Goal: Navigation & Orientation: Understand site structure

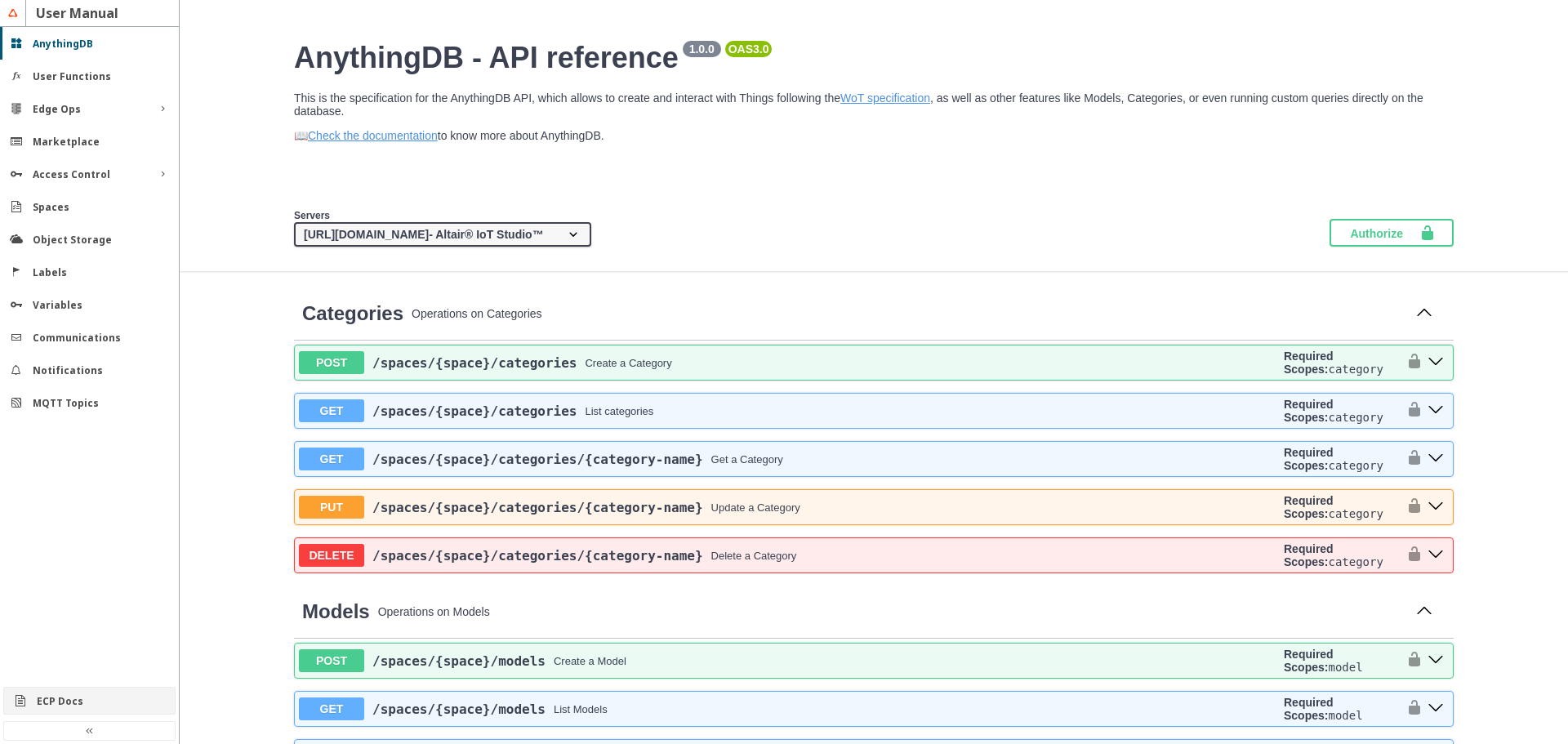
click at [86, 697] on div "ECP Docs" at bounding box center [96, 701] width 119 height 14
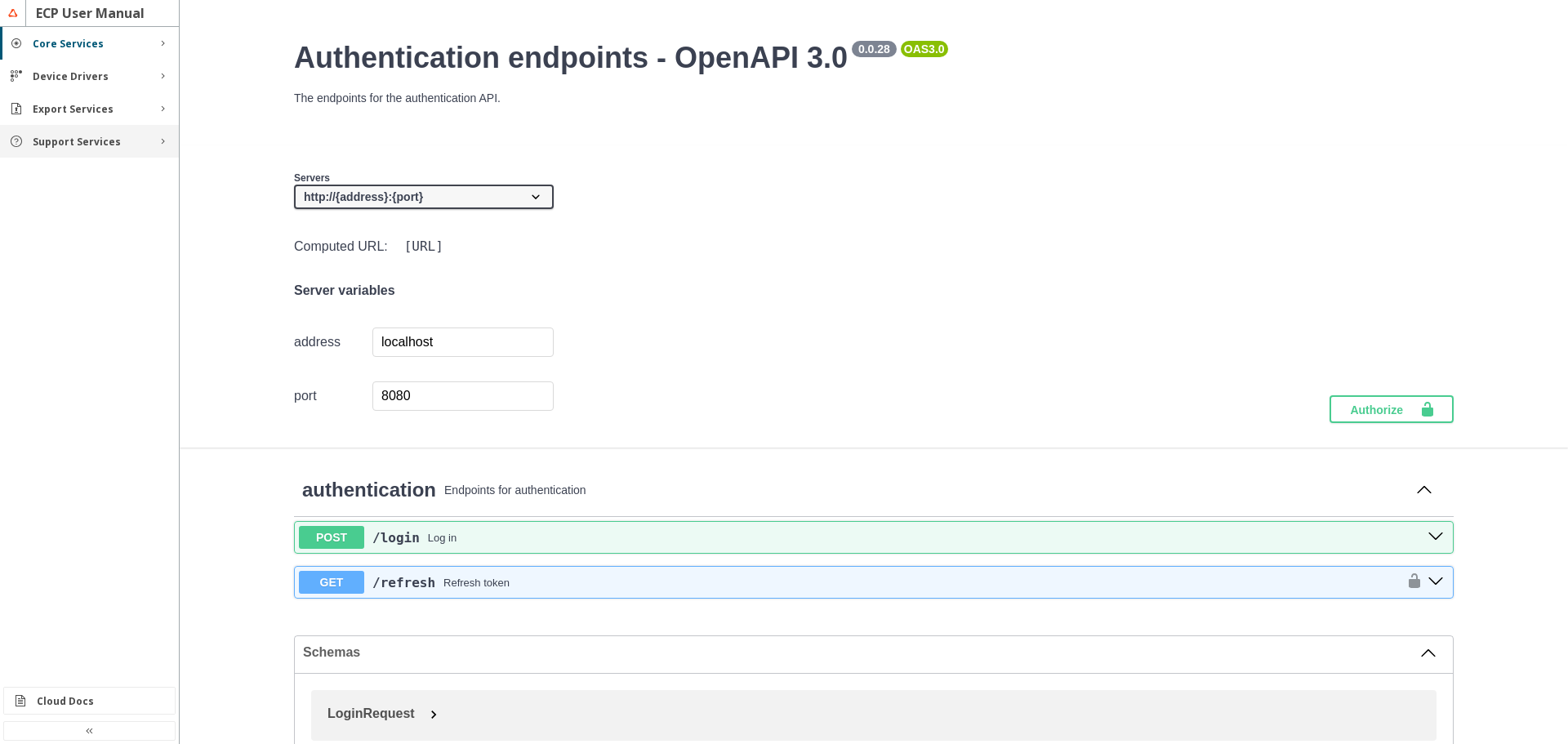
click at [0, 0] on slot "Support Services" at bounding box center [0, 0] width 0 height 0
click at [88, 83] on div "Device Drivers" at bounding box center [89, 75] width 179 height 32
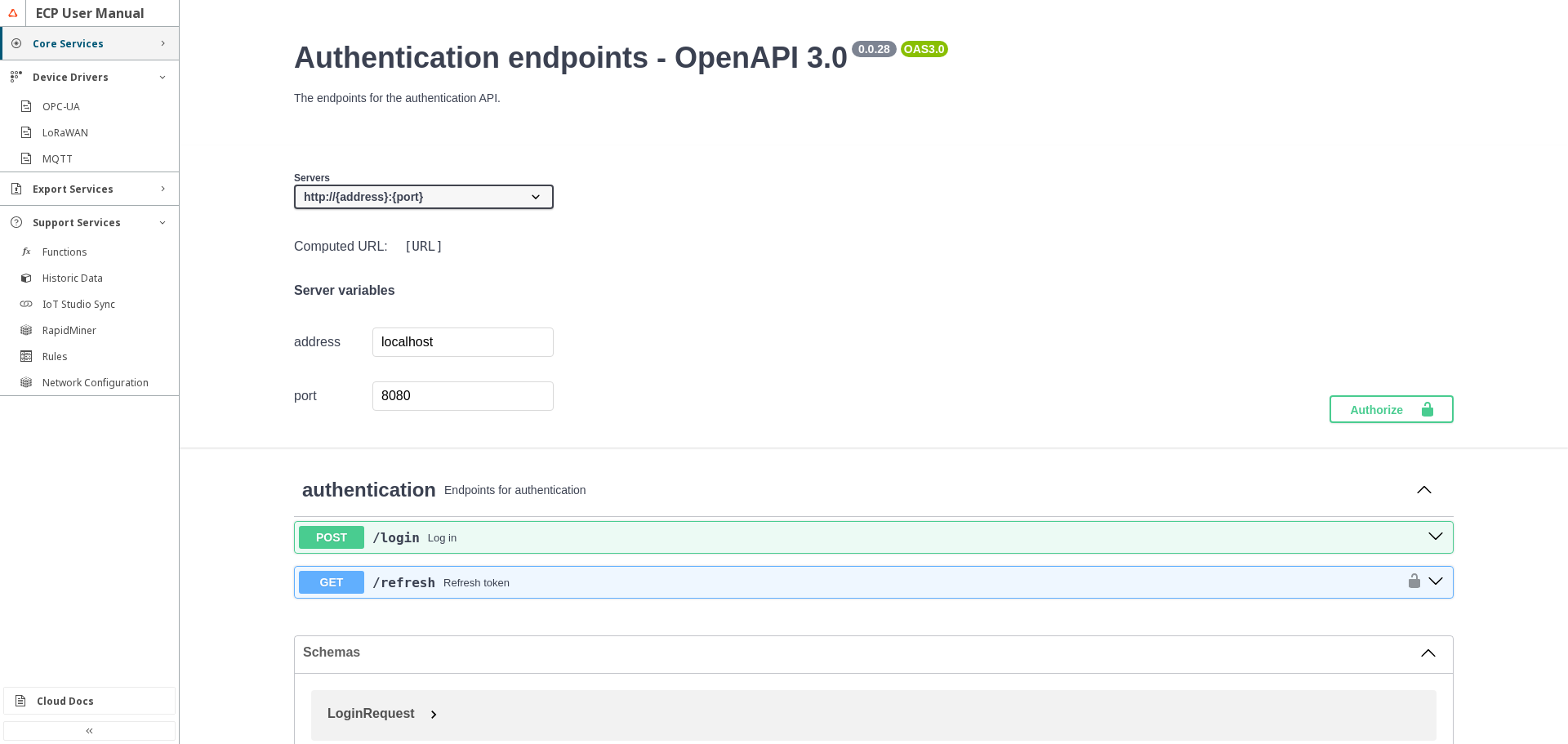
click at [0, 0] on slot "Core Services" at bounding box center [0, 0] width 0 height 0
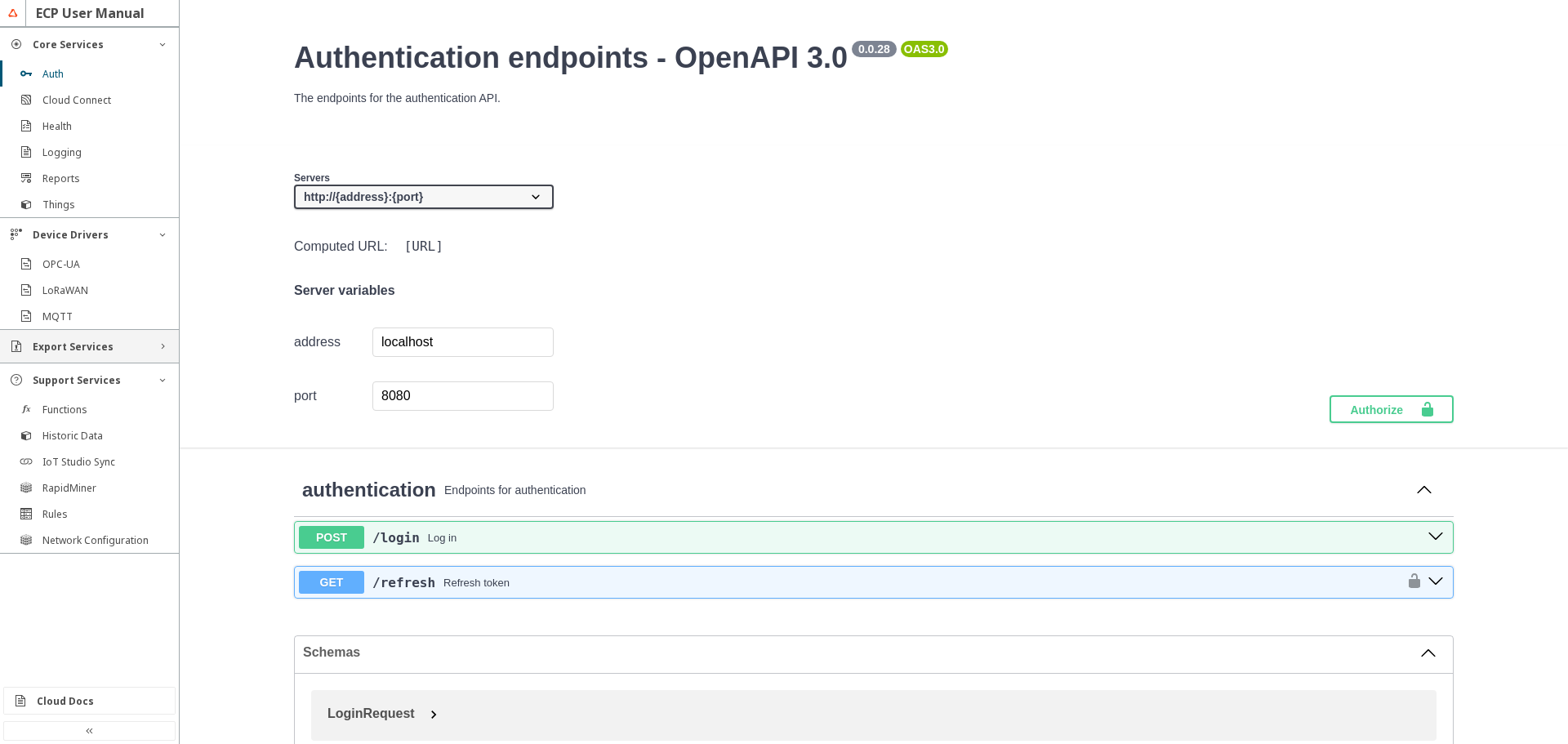
click at [0, 0] on slot "Export Services" at bounding box center [0, 0] width 0 height 0
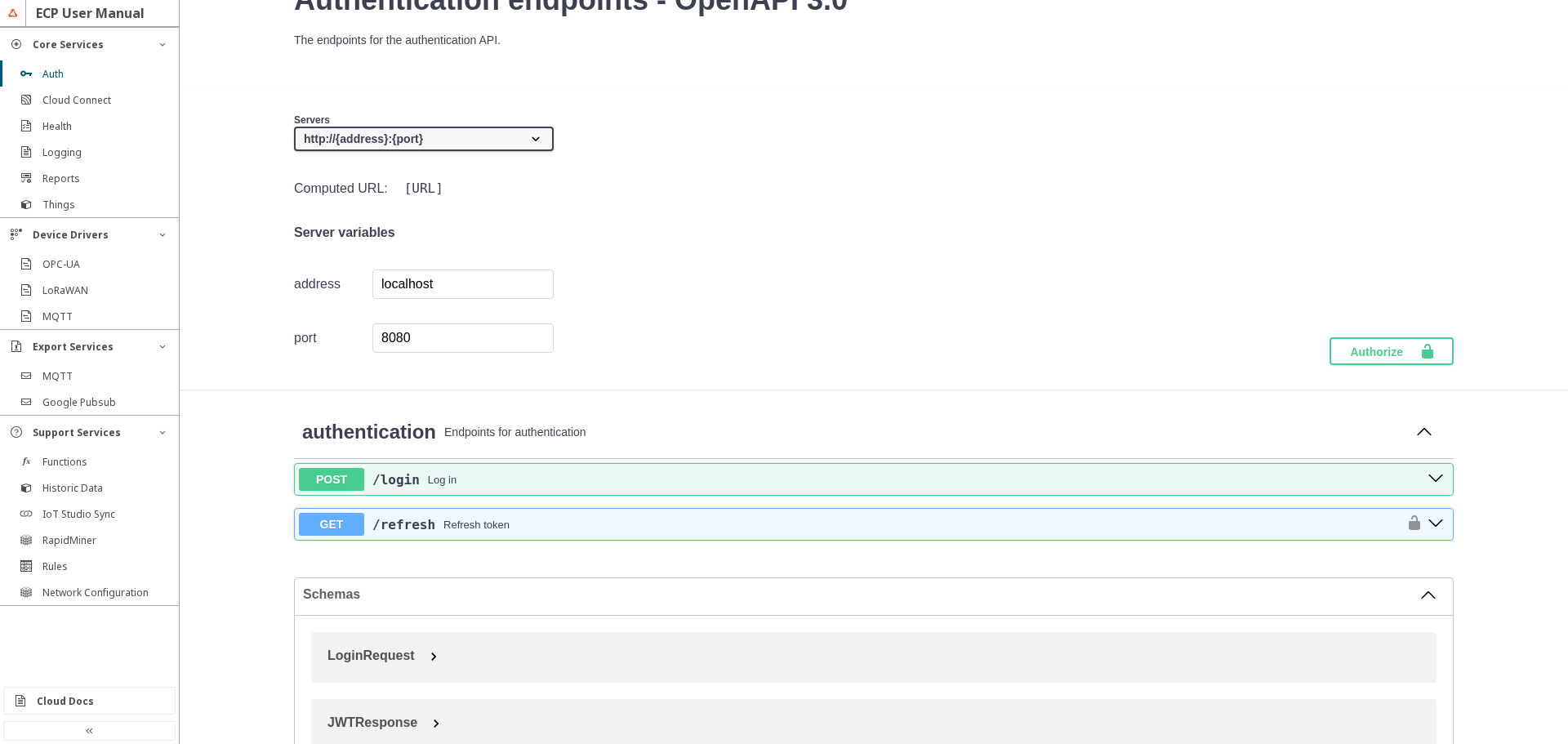
scroll to position [106, 0]
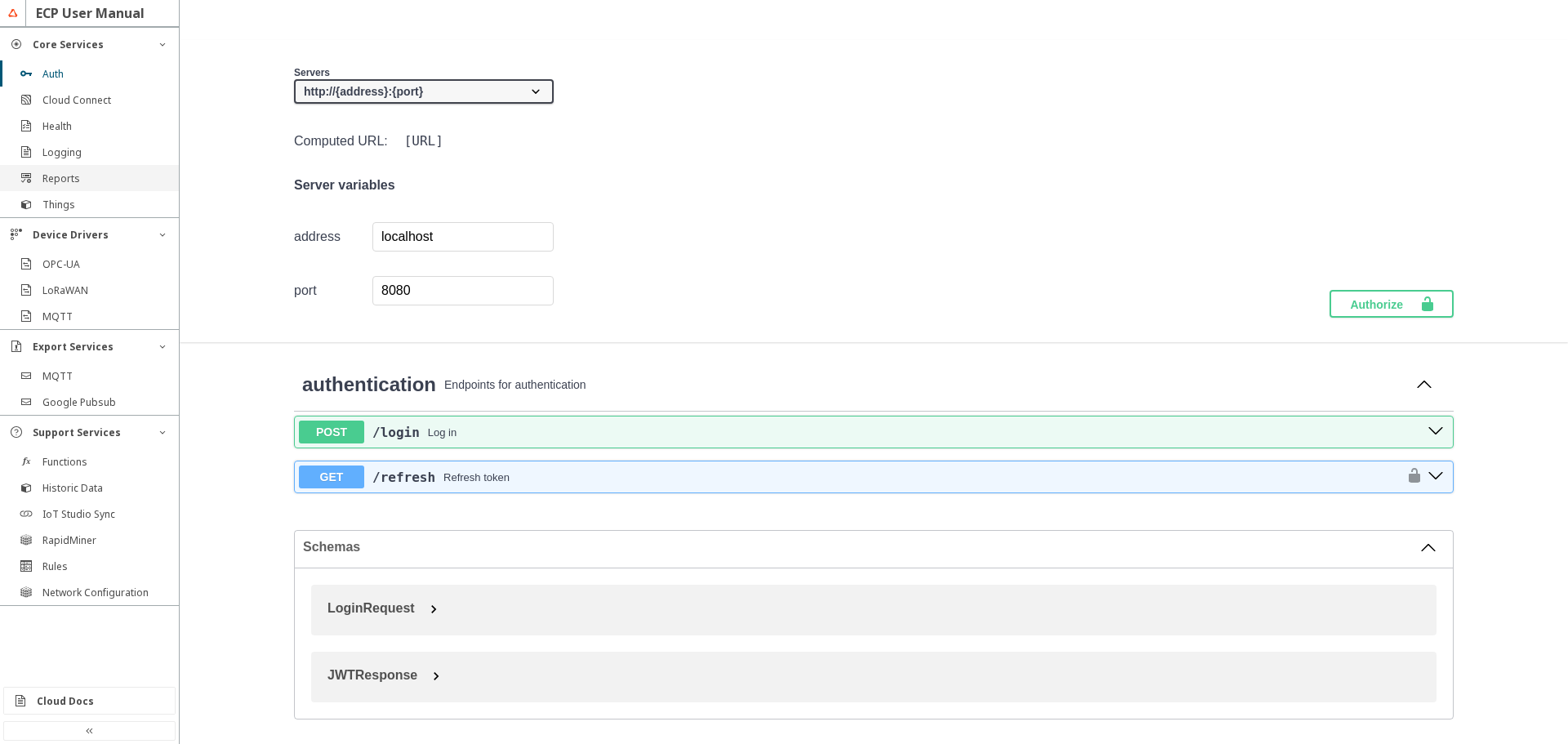
click at [94, 184] on div "Reports" at bounding box center [96, 178] width 107 height 14
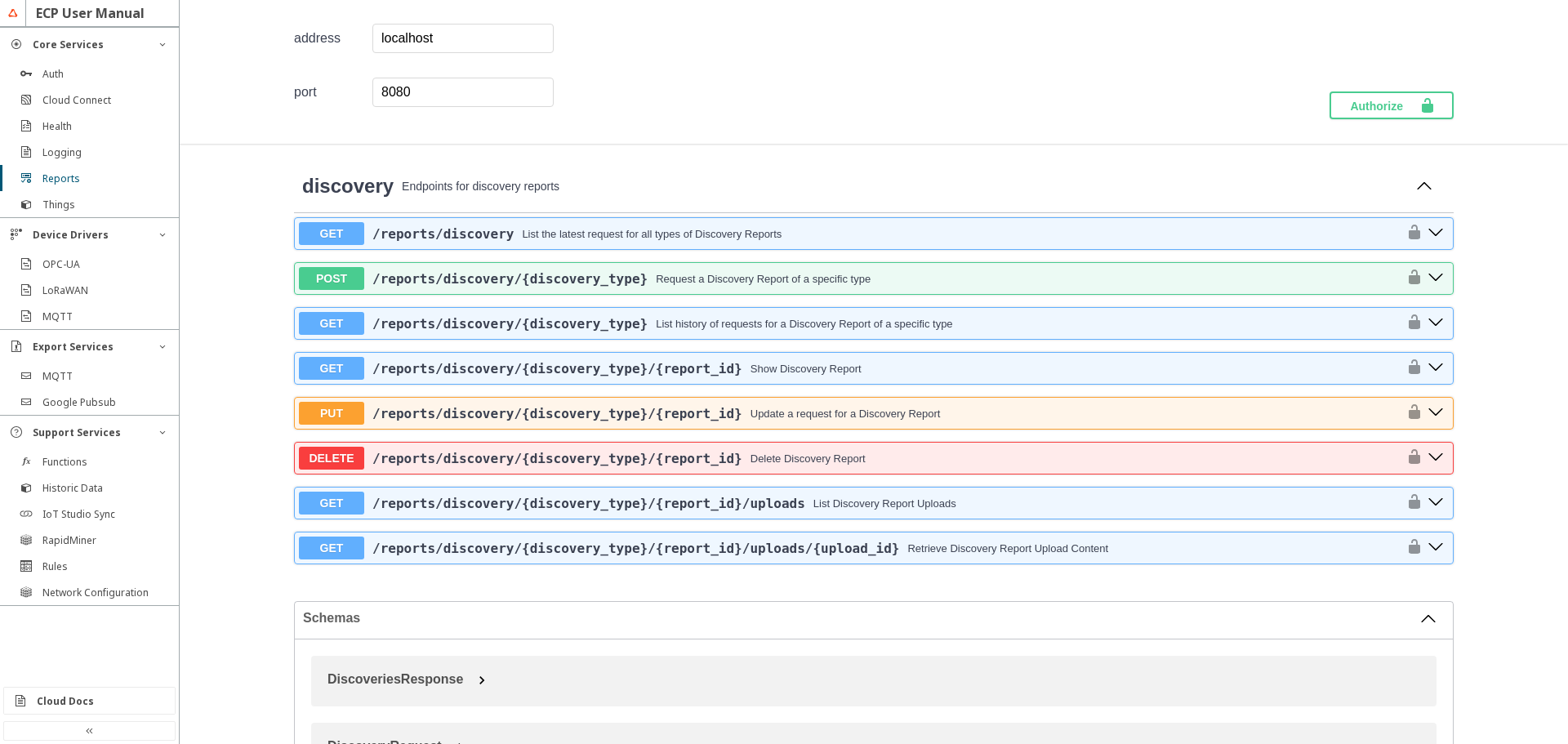
scroll to position [382, 0]
